Goal: Information Seeking & Learning: Understand process/instructions

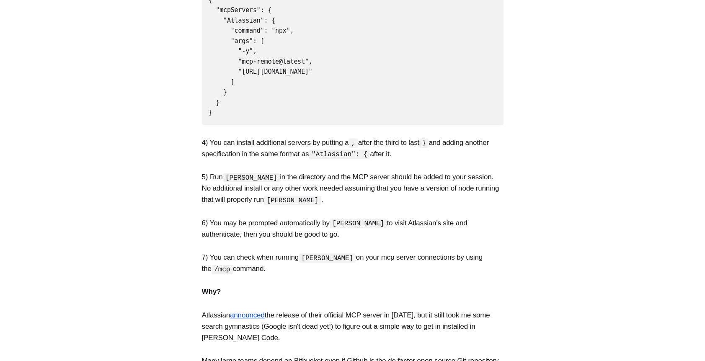
scroll to position [126, 0]
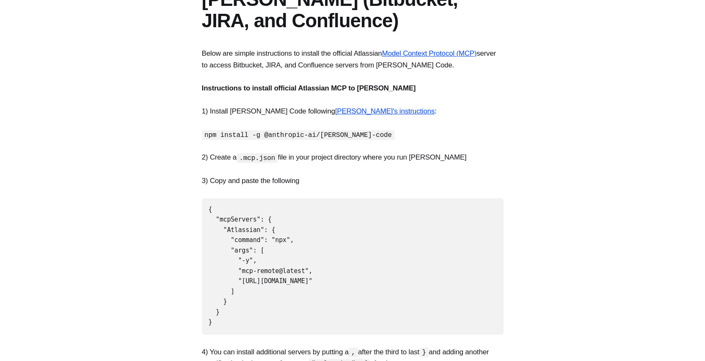
click at [308, 88] on strong "Instructions to install official Atlassian MCP to [PERSON_NAME]" at bounding box center [309, 88] width 214 height 8
copy strong "Atlassian"
drag, startPoint x: 207, startPoint y: 206, endPoint x: 226, endPoint y: 317, distance: 112.7
click at [226, 317] on pre "{ "mcpServers": { "Atlassian": { "command": "npx", "args": [ "-y", "mcp-remote@…" at bounding box center [353, 266] width 302 height 137
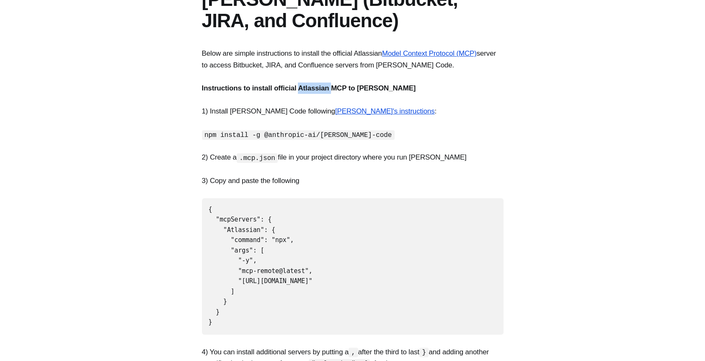
copy code "{ "mcpServers": { "Atlassian": { "command": "npx", "args": [ "-y", "mcp-remote@…"
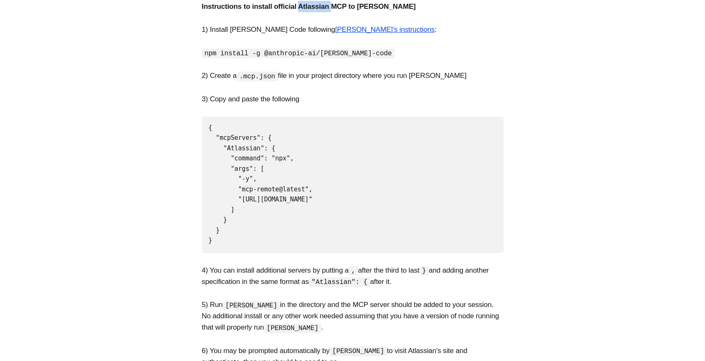
scroll to position [210, 0]
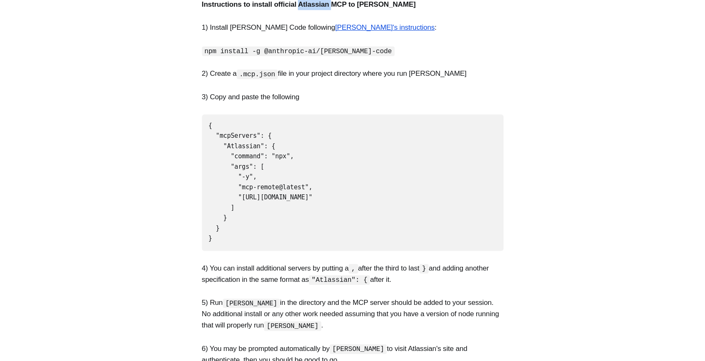
click at [334, 112] on section "Below are simple instructions to install the official Atlassian Model Context P…" at bounding box center [352, 280] width 705 height 632
drag, startPoint x: 239, startPoint y: 75, endPoint x: 273, endPoint y: 77, distance: 34.0
click at [273, 77] on code ".mcp.json" at bounding box center [257, 75] width 41 height 10
copy code ".mcp.json"
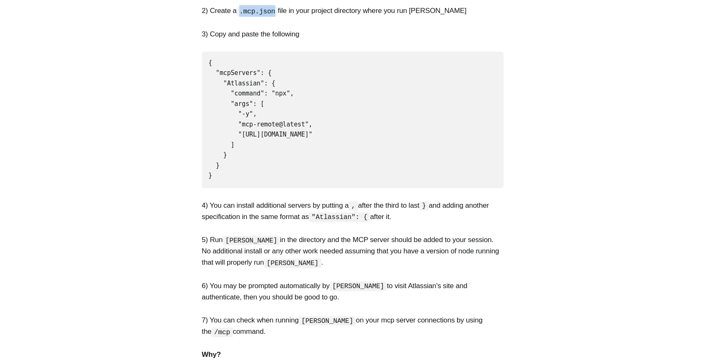
scroll to position [293, 0]
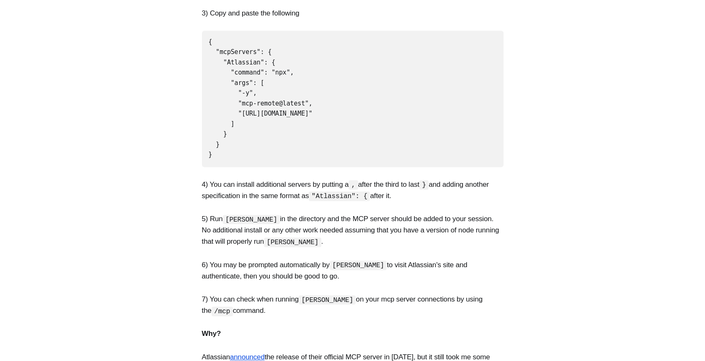
click at [277, 68] on code "{ "mcpServers": { "Atlassian": { "command": "npx", "args": [ "-y", "mcp-remote@…" at bounding box center [261, 98] width 104 height 121
copy code "npx"
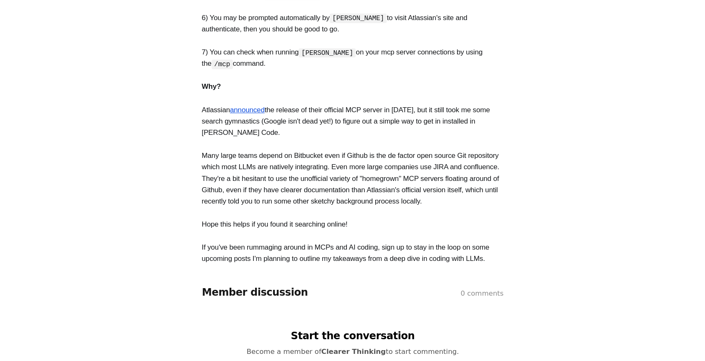
scroll to position [629, 0]
